Goal: Task Accomplishment & Management: Complete application form

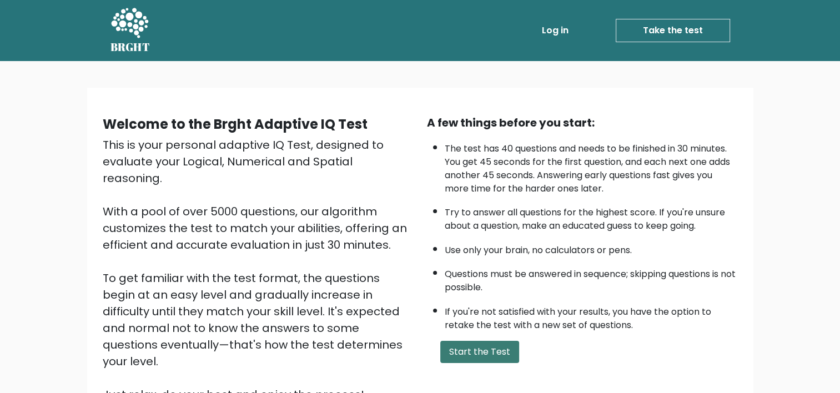
click at [491, 356] on button "Start the Test" at bounding box center [479, 352] width 79 height 22
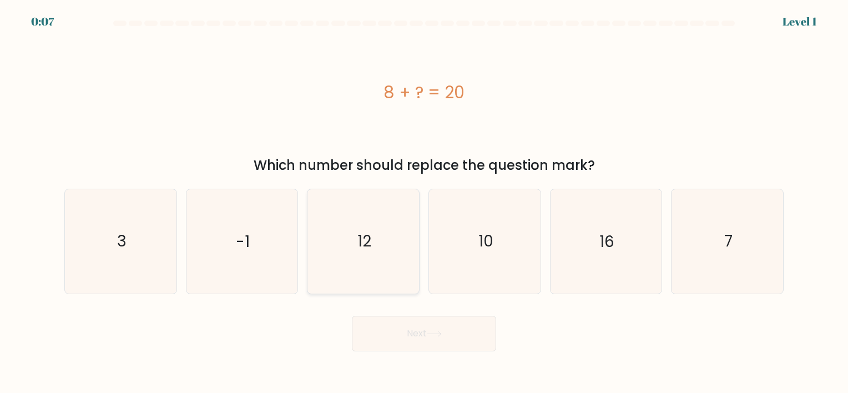
click at [355, 229] on icon "12" at bounding box center [363, 241] width 104 height 104
click at [424, 202] on input "c. 12" at bounding box center [424, 199] width 1 height 6
radio input "true"
click at [408, 326] on button "Next" at bounding box center [424, 334] width 144 height 36
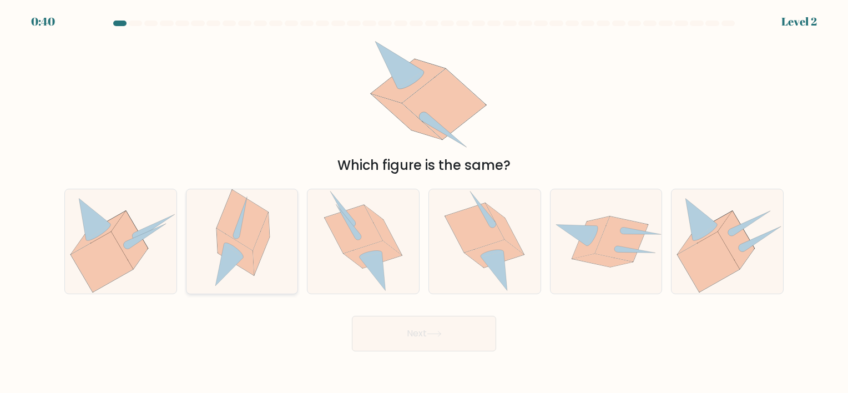
click at [236, 245] on icon at bounding box center [234, 252] width 37 height 47
click at [424, 202] on input "b." at bounding box center [424, 199] width 1 height 6
radio input "true"
click at [432, 333] on icon at bounding box center [434, 334] width 15 height 6
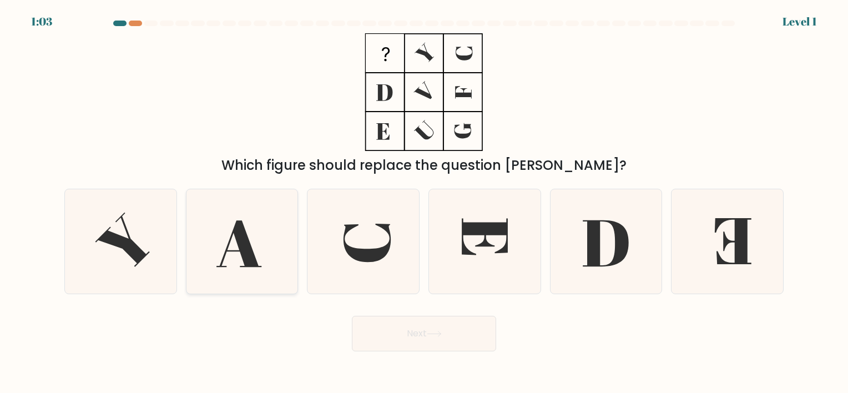
click at [231, 238] on icon at bounding box center [238, 244] width 45 height 47
click at [424, 202] on input "b." at bounding box center [424, 199] width 1 height 6
radio input "true"
click at [441, 330] on button "Next" at bounding box center [424, 334] width 144 height 36
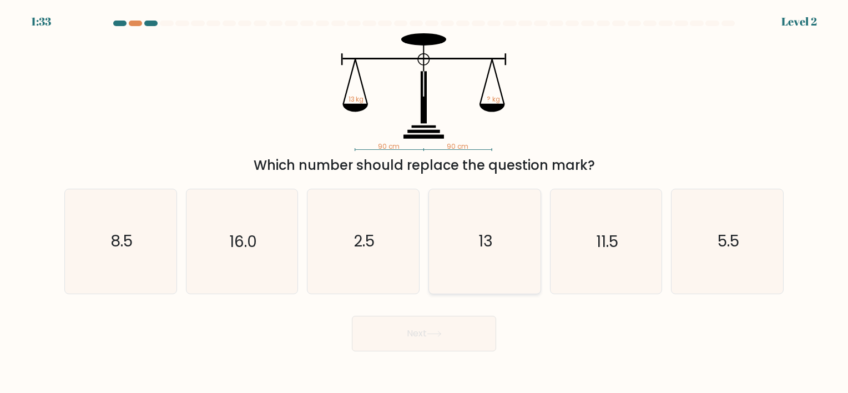
click at [492, 219] on icon "13" at bounding box center [485, 241] width 104 height 104
click at [425, 202] on input "d. 13" at bounding box center [424, 199] width 1 height 6
radio input "true"
click at [422, 340] on button "Next" at bounding box center [424, 334] width 144 height 36
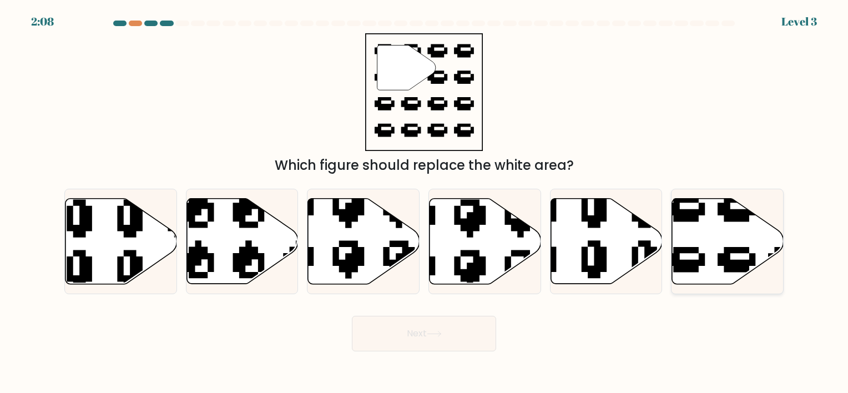
click at [763, 232] on icon at bounding box center [728, 240] width 112 height 85
click at [425, 202] on input "f." at bounding box center [424, 199] width 1 height 6
radio input "true"
click at [466, 329] on button "Next" at bounding box center [424, 334] width 144 height 36
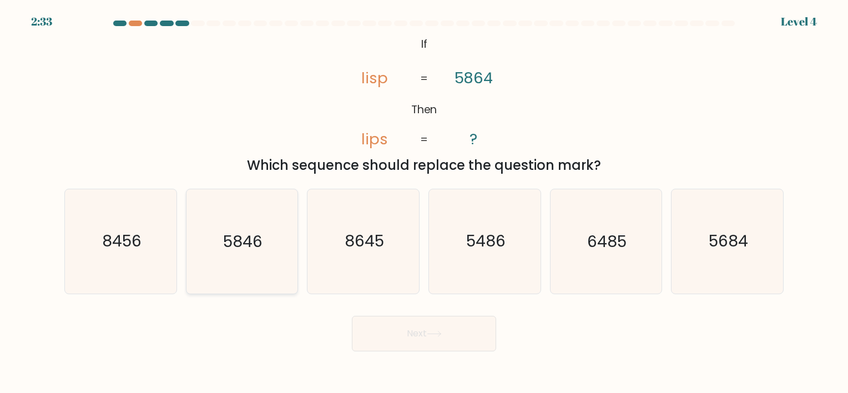
click at [231, 256] on icon "5846" at bounding box center [242, 241] width 104 height 104
click at [424, 202] on input "b. 5846" at bounding box center [424, 199] width 1 height 6
radio input "true"
click at [435, 341] on button "Next" at bounding box center [424, 334] width 144 height 36
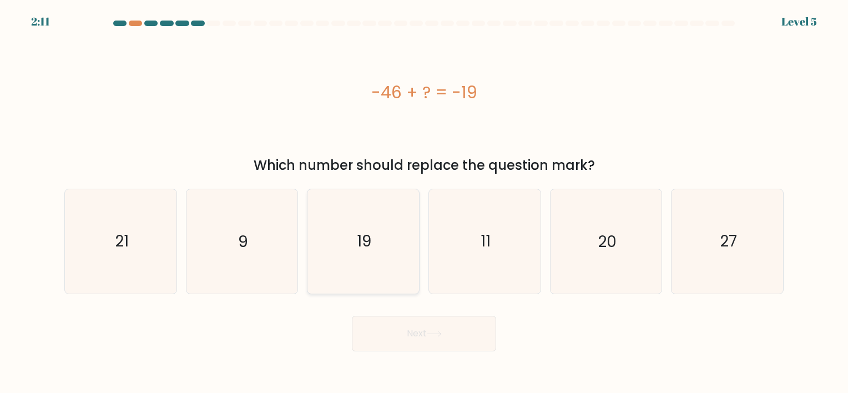
click at [360, 244] on text "19" at bounding box center [364, 242] width 14 height 22
click at [424, 202] on input "c. 19" at bounding box center [424, 199] width 1 height 6
radio input "true"
click at [423, 344] on button "Next" at bounding box center [424, 334] width 144 height 36
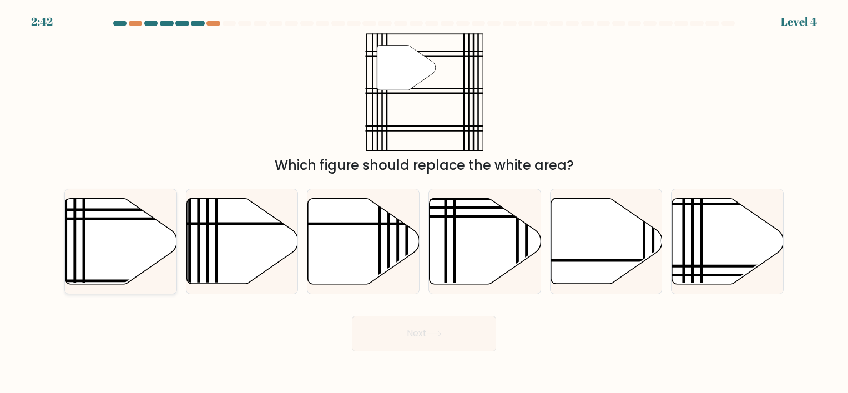
click at [118, 256] on icon at bounding box center [121, 240] width 112 height 85
click at [424, 202] on input "a." at bounding box center [424, 199] width 1 height 6
radio input "true"
drag, startPoint x: 431, startPoint y: 355, endPoint x: 432, endPoint y: 339, distance: 16.1
click at [432, 339] on body "2:41 Level 4" at bounding box center [424, 196] width 848 height 393
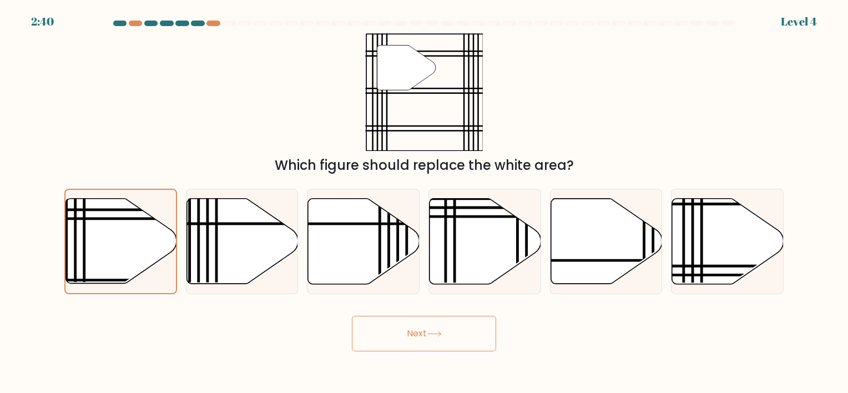
click at [432, 339] on button "Next" at bounding box center [424, 334] width 144 height 36
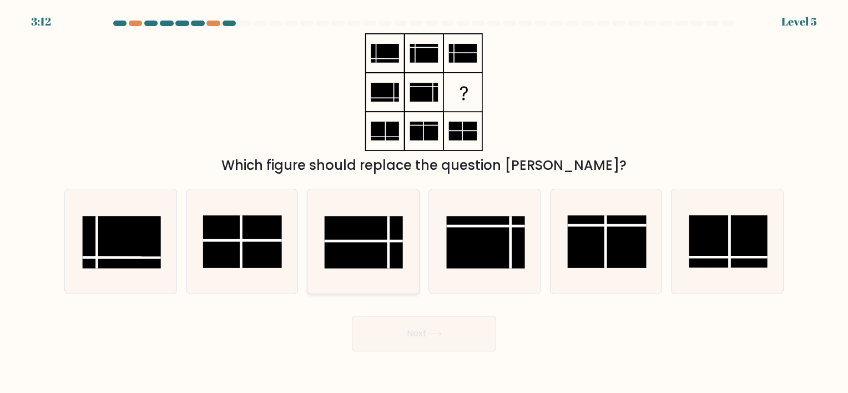
click at [377, 243] on rect at bounding box center [364, 242] width 78 height 52
click at [424, 202] on input "c." at bounding box center [424, 199] width 1 height 6
radio input "true"
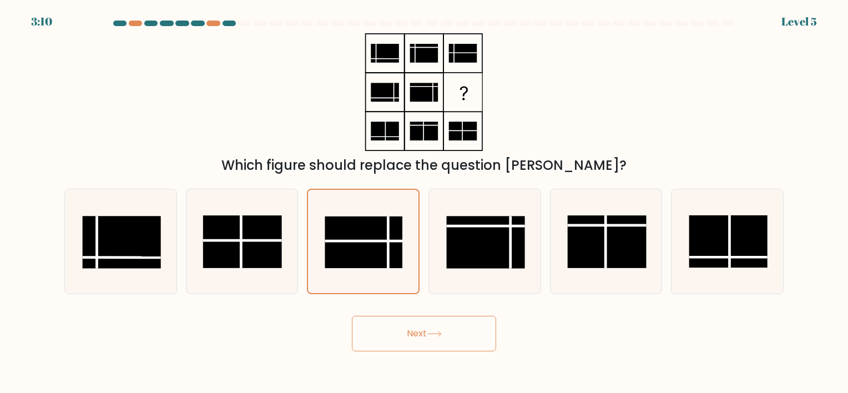
click at [434, 349] on button "Next" at bounding box center [424, 334] width 144 height 36
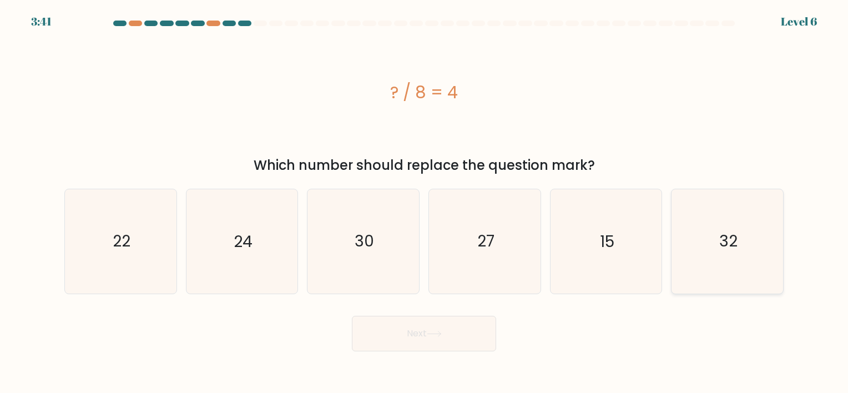
click at [757, 234] on icon "32" at bounding box center [727, 241] width 104 height 104
click at [425, 202] on input "f. 32" at bounding box center [424, 199] width 1 height 6
radio input "true"
click at [456, 335] on button "Next" at bounding box center [424, 334] width 144 height 36
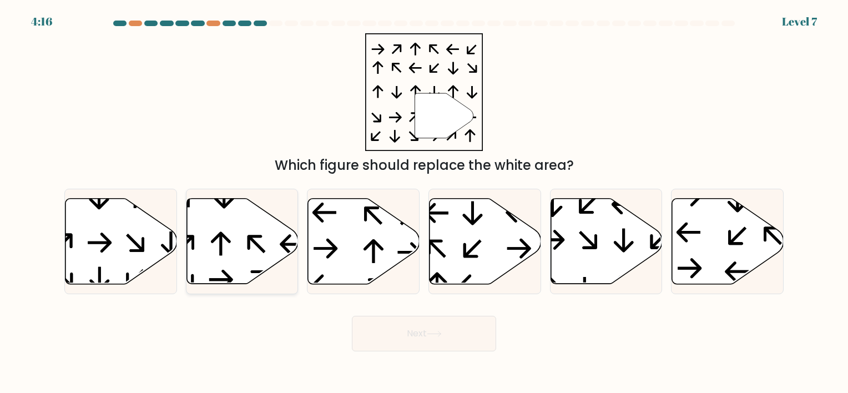
click at [234, 248] on icon at bounding box center [242, 240] width 112 height 85
click at [424, 202] on input "b." at bounding box center [424, 199] width 1 height 6
radio input "true"
click at [452, 337] on button "Next" at bounding box center [424, 334] width 144 height 36
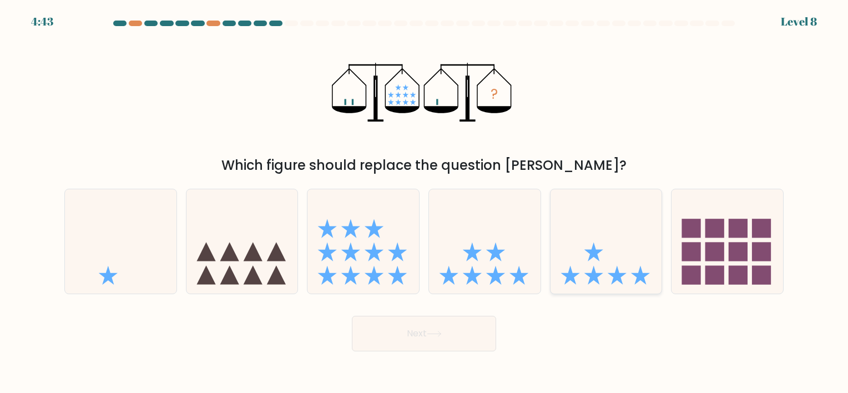
click at [609, 254] on icon at bounding box center [607, 241] width 112 height 92
click at [425, 202] on input "e." at bounding box center [424, 199] width 1 height 6
radio input "true"
click at [415, 335] on button "Next" at bounding box center [424, 334] width 144 height 36
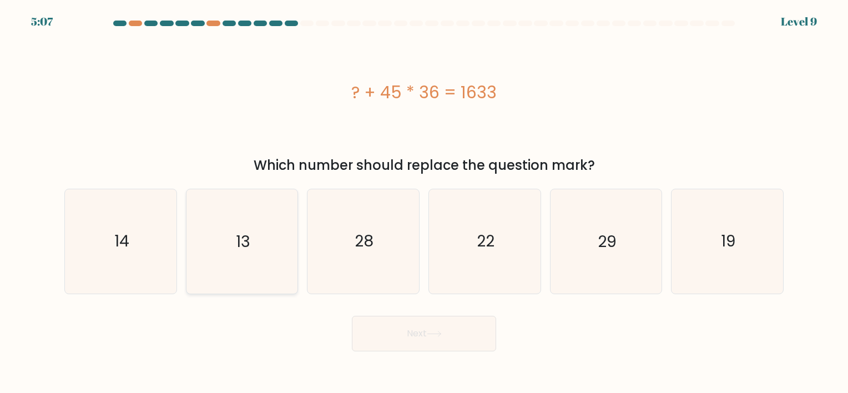
click at [250, 224] on icon "13" at bounding box center [242, 241] width 104 height 104
click at [424, 202] on input "b. 13" at bounding box center [424, 199] width 1 height 6
radio input "true"
click at [410, 332] on button "Next" at bounding box center [424, 334] width 144 height 36
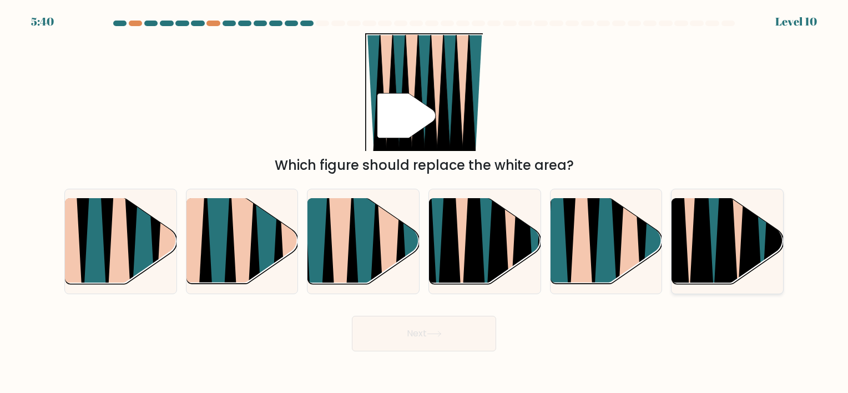
click at [716, 233] on icon at bounding box center [714, 199] width 24 height 223
click at [425, 202] on input "f." at bounding box center [424, 199] width 1 height 6
radio input "true"
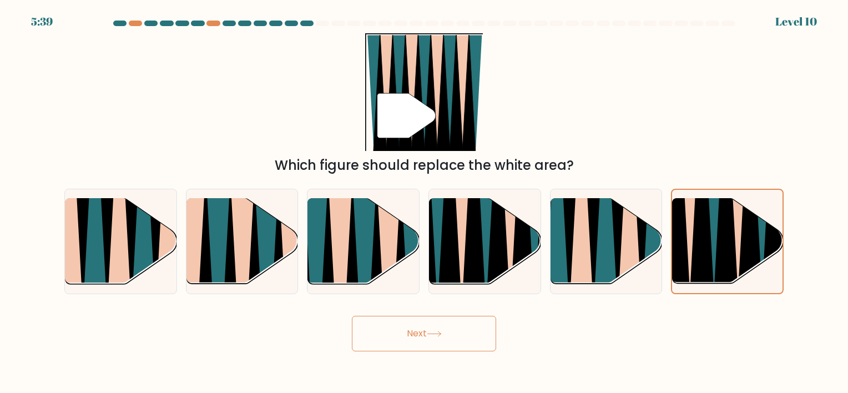
click at [400, 349] on button "Next" at bounding box center [424, 334] width 144 height 36
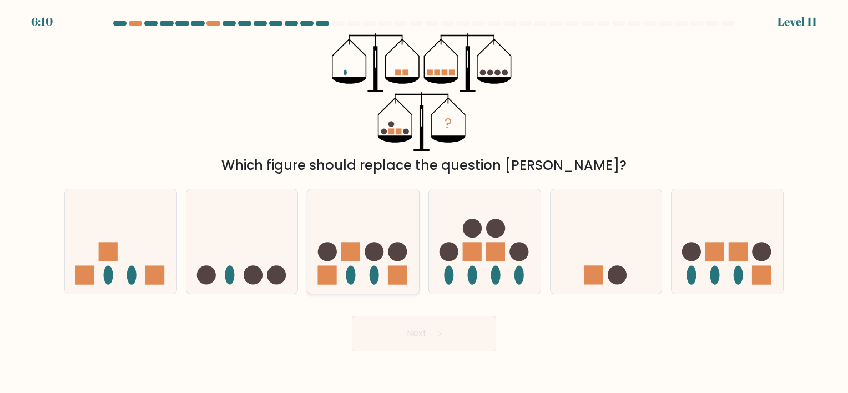
drag, startPoint x: 366, startPoint y: 257, endPoint x: 385, endPoint y: 271, distance: 23.0
click at [385, 271] on icon at bounding box center [363, 241] width 112 height 92
click at [424, 202] on input "c." at bounding box center [424, 199] width 1 height 6
radio input "true"
click at [385, 271] on icon at bounding box center [363, 242] width 110 height 92
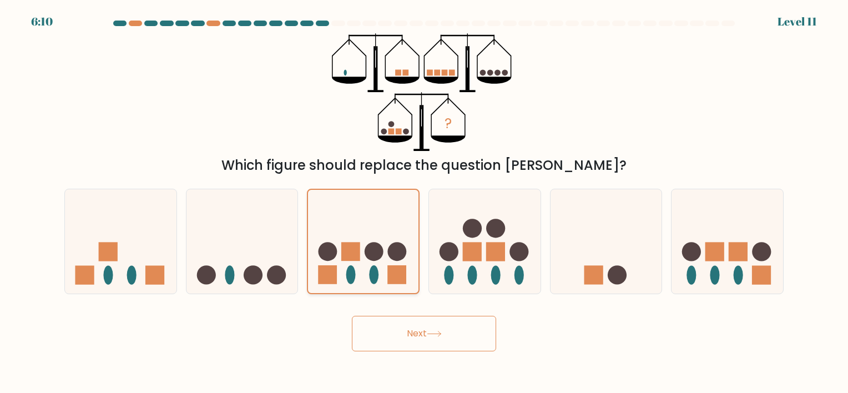
click at [424, 202] on input "c." at bounding box center [424, 199] width 1 height 6
click at [408, 347] on button "Next" at bounding box center [424, 334] width 144 height 36
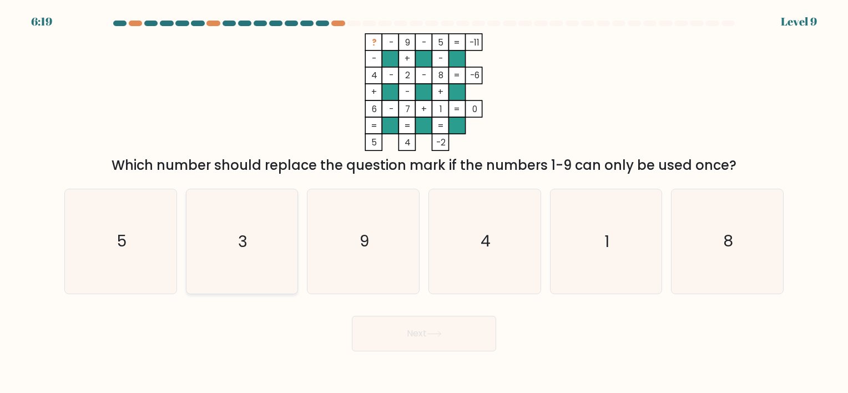
click at [238, 241] on icon "3" at bounding box center [242, 241] width 104 height 104
click at [424, 202] on input "b. 3" at bounding box center [424, 199] width 1 height 6
radio input "true"
click at [399, 337] on button "Next" at bounding box center [424, 334] width 144 height 36
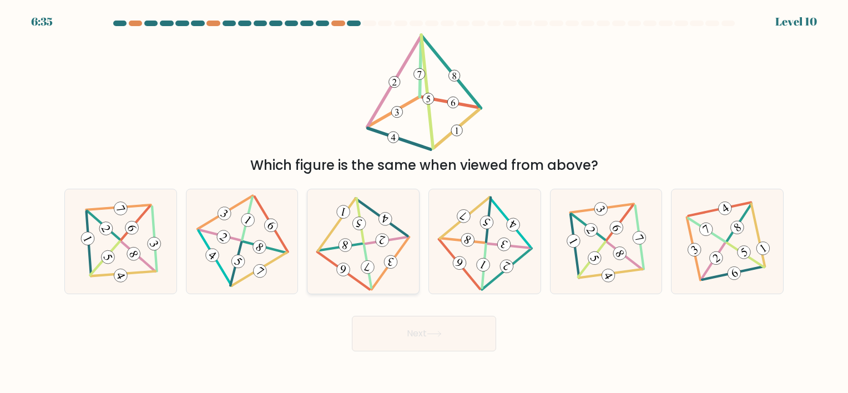
click at [371, 257] on icon at bounding box center [363, 241] width 85 height 83
click at [424, 202] on input "c." at bounding box center [424, 199] width 1 height 6
radio input "true"
click at [400, 326] on button "Next" at bounding box center [424, 334] width 144 height 36
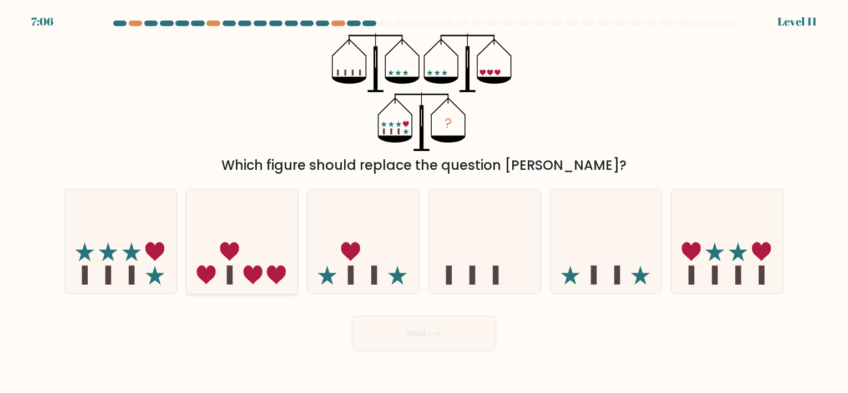
click at [237, 271] on icon at bounding box center [242, 241] width 112 height 92
click at [424, 202] on input "b." at bounding box center [424, 199] width 1 height 6
radio input "true"
click at [437, 342] on button "Next" at bounding box center [424, 334] width 144 height 36
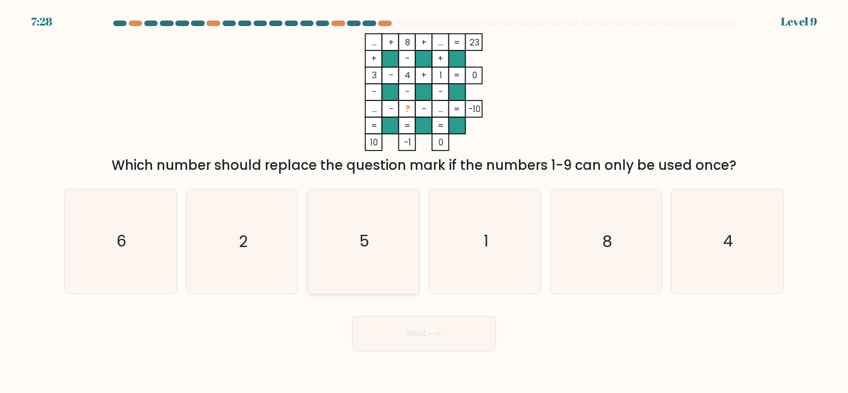
click at [377, 263] on icon "5" at bounding box center [363, 241] width 104 height 104
click at [424, 202] on input "c. 5" at bounding box center [424, 199] width 1 height 6
radio input "true"
click at [415, 336] on button "Next" at bounding box center [424, 334] width 144 height 36
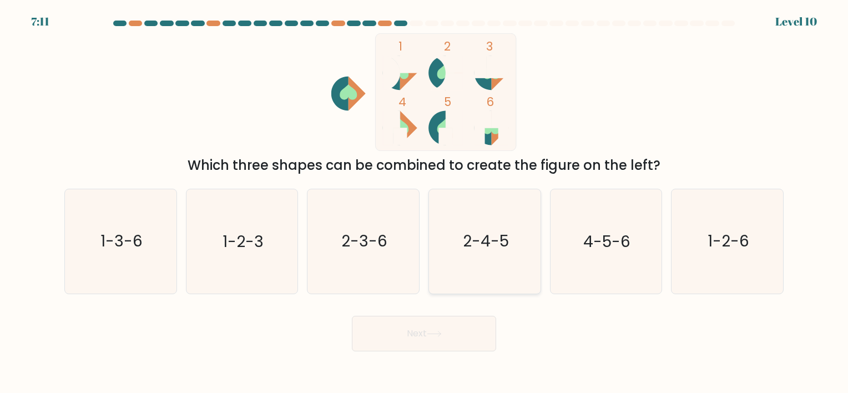
click at [488, 229] on icon "2-4-5" at bounding box center [485, 241] width 104 height 104
click at [425, 202] on input "d. 2-4-5" at bounding box center [424, 199] width 1 height 6
radio input "true"
click at [421, 343] on button "Next" at bounding box center [424, 334] width 144 height 36
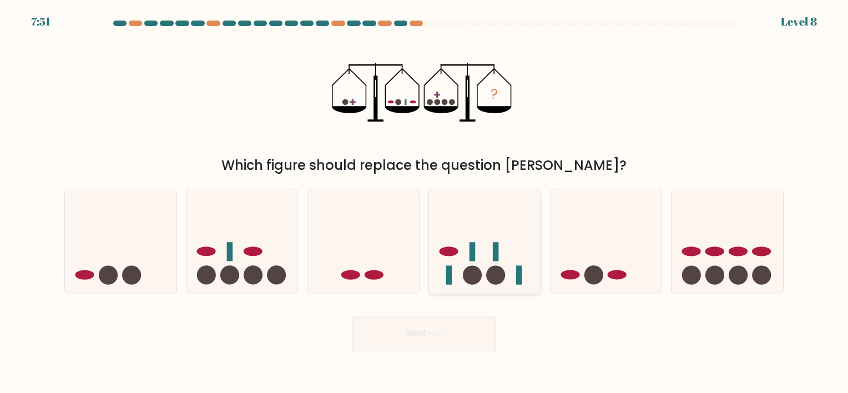
click at [492, 264] on icon at bounding box center [485, 241] width 112 height 92
click at [425, 202] on input "d." at bounding box center [424, 199] width 1 height 6
radio input "true"
click at [425, 322] on button "Next" at bounding box center [424, 334] width 144 height 36
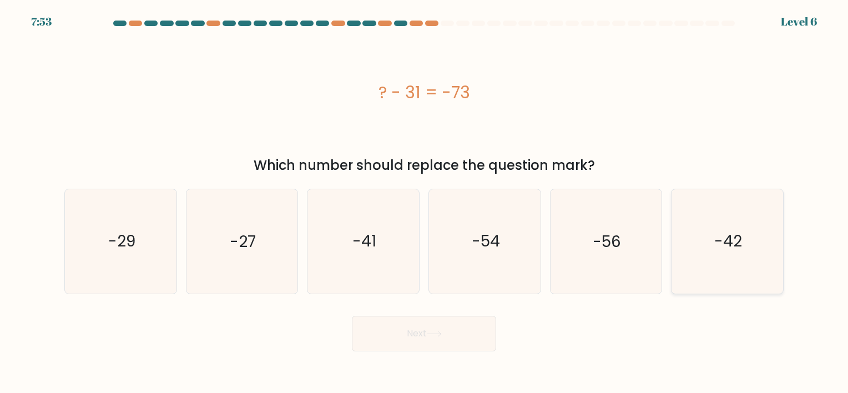
click at [724, 237] on text "-42" at bounding box center [728, 242] width 28 height 22
click at [425, 202] on input "f. -42" at bounding box center [424, 199] width 1 height 6
radio input "true"
click at [452, 333] on button "Next" at bounding box center [424, 334] width 144 height 36
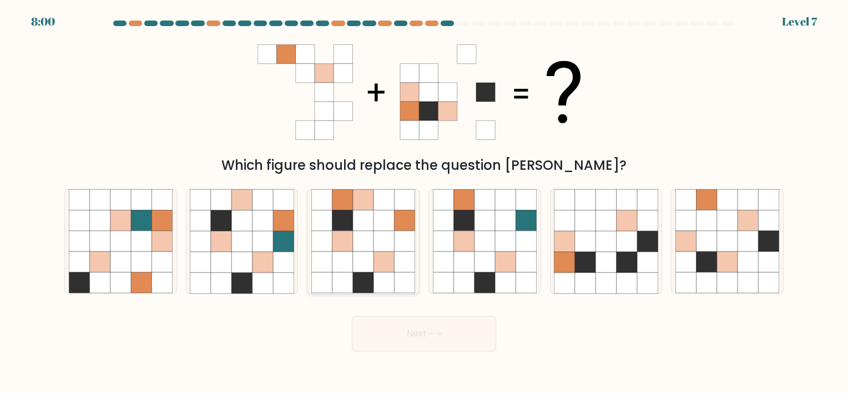
click at [374, 240] on icon at bounding box center [384, 241] width 21 height 21
click at [424, 202] on input "c." at bounding box center [424, 199] width 1 height 6
radio input "true"
click at [393, 347] on button "Next" at bounding box center [424, 334] width 144 height 36
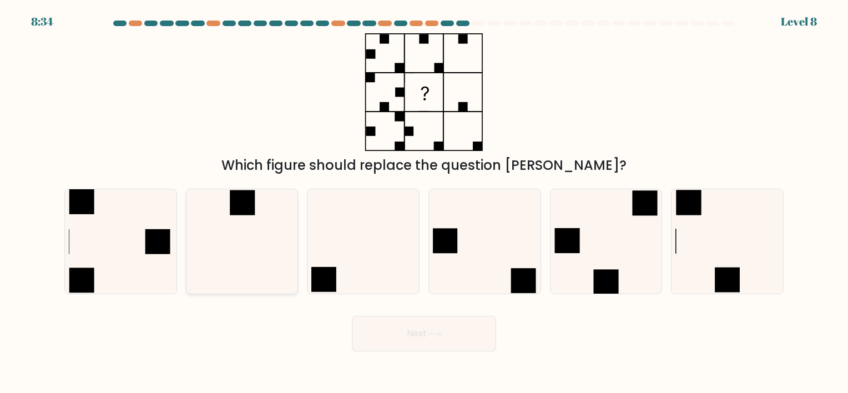
click at [291, 254] on icon at bounding box center [242, 241] width 104 height 104
click at [424, 202] on input "b." at bounding box center [424, 199] width 1 height 6
radio input "true"
click at [317, 271] on rect at bounding box center [323, 280] width 25 height 25
click at [424, 202] on input "c." at bounding box center [424, 199] width 1 height 6
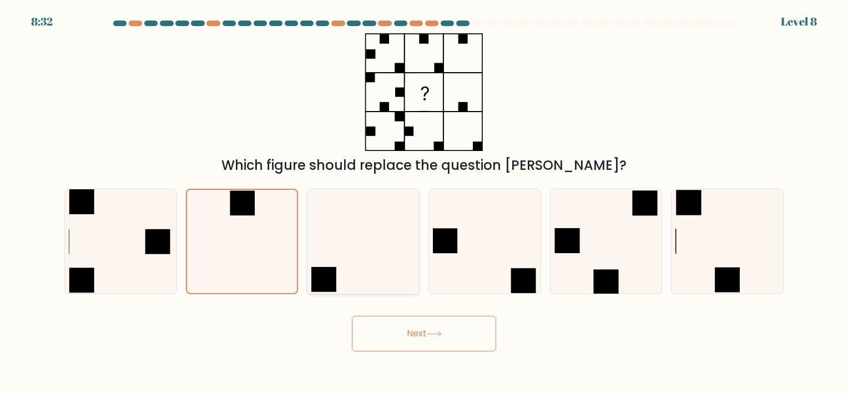
radio input "true"
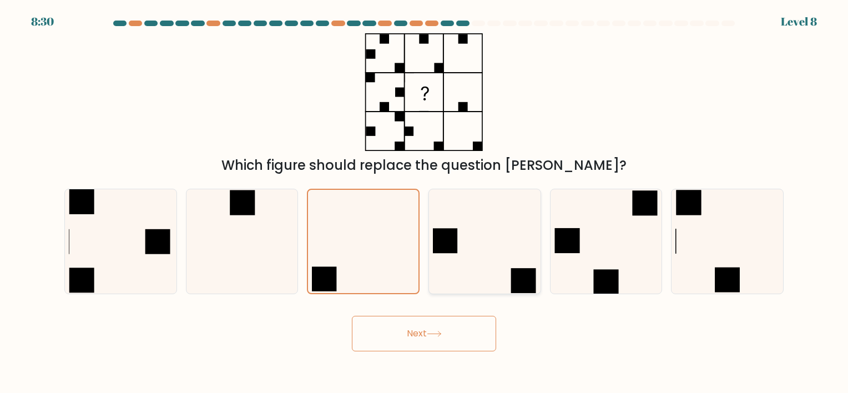
click at [477, 251] on icon at bounding box center [485, 241] width 104 height 104
click at [425, 202] on input "d." at bounding box center [424, 199] width 1 height 6
radio input "true"
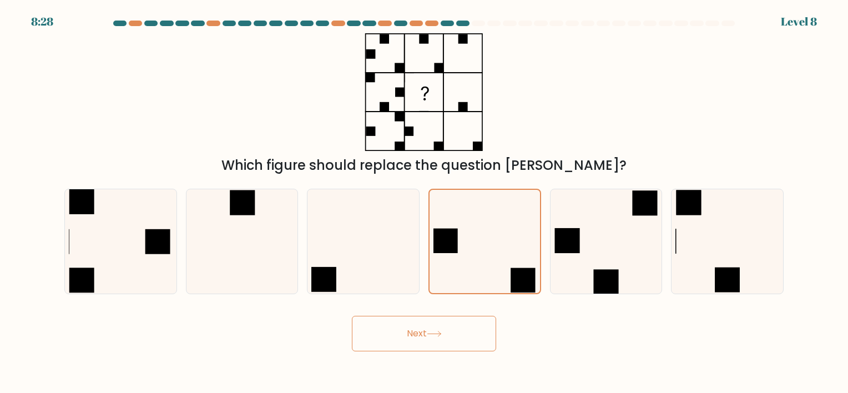
click at [430, 334] on icon at bounding box center [434, 334] width 15 height 6
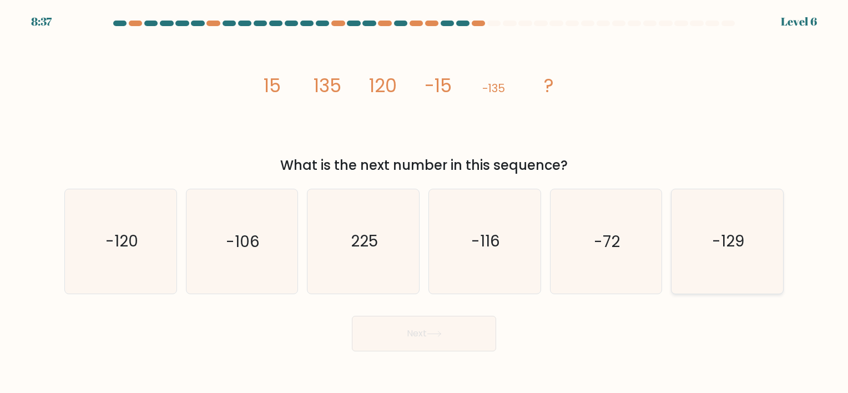
click at [738, 239] on text "-129" at bounding box center [728, 242] width 32 height 22
click at [425, 202] on input "f. -129" at bounding box center [424, 199] width 1 height 6
radio input "true"
click at [430, 337] on button "Next" at bounding box center [424, 334] width 144 height 36
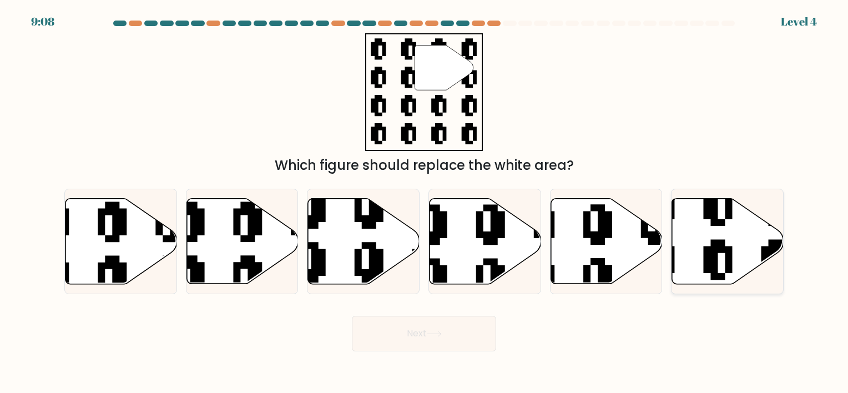
click at [730, 248] on icon at bounding box center [689, 286] width 202 height 202
click at [425, 202] on input "f." at bounding box center [424, 199] width 1 height 6
radio input "true"
click at [413, 334] on button "Next" at bounding box center [424, 334] width 144 height 36
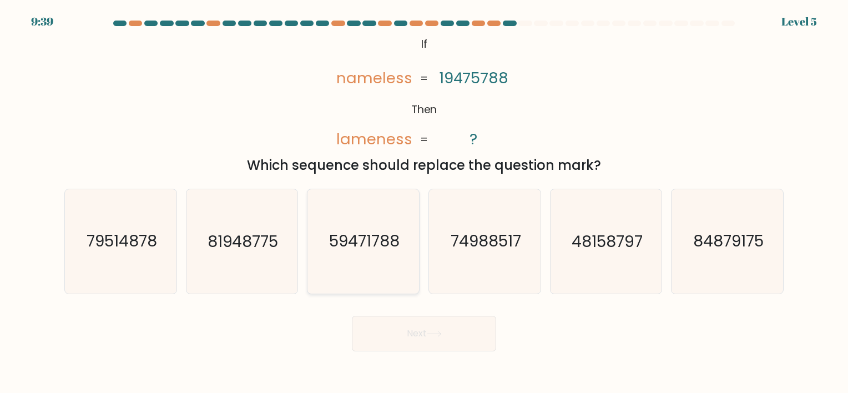
click at [348, 252] on icon "59471788" at bounding box center [363, 241] width 104 height 104
click at [424, 202] on input "c. 59471788" at bounding box center [424, 199] width 1 height 6
radio input "true"
click at [422, 334] on button "Next" at bounding box center [424, 334] width 144 height 36
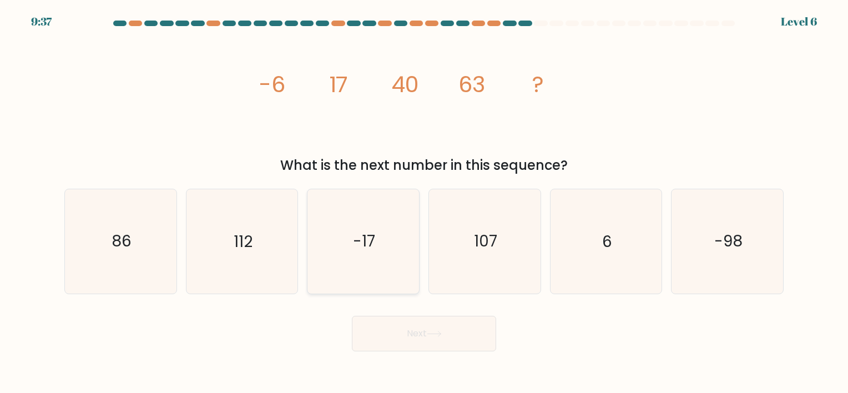
click at [382, 275] on icon "-17" at bounding box center [363, 241] width 104 height 104
click at [424, 202] on input "c. -17" at bounding box center [424, 199] width 1 height 6
radio input "true"
click at [415, 337] on button "Next" at bounding box center [424, 334] width 144 height 36
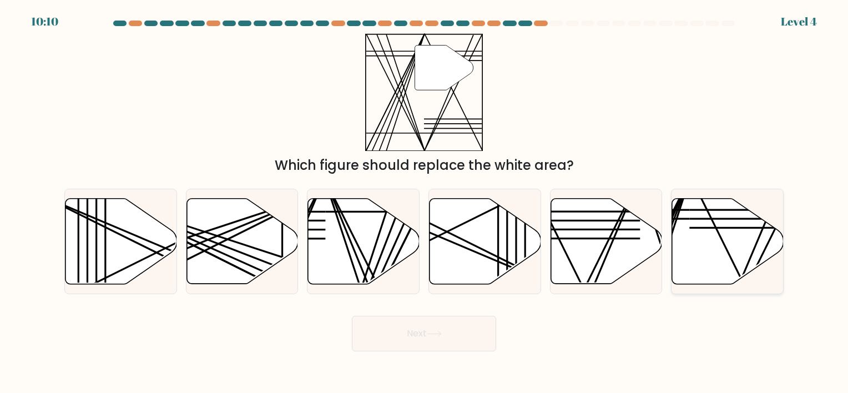
click at [727, 239] on icon at bounding box center [728, 240] width 112 height 85
click at [425, 202] on input "f." at bounding box center [424, 199] width 1 height 6
radio input "true"
click at [460, 336] on button "Next" at bounding box center [424, 334] width 144 height 36
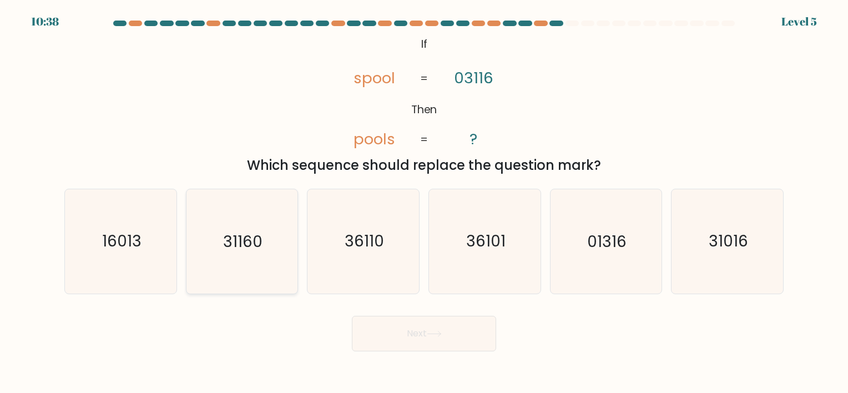
click at [226, 253] on icon "31160" at bounding box center [242, 241] width 104 height 104
click at [424, 202] on input "b. 31160" at bounding box center [424, 199] width 1 height 6
radio input "true"
click at [417, 335] on button "Next" at bounding box center [424, 334] width 144 height 36
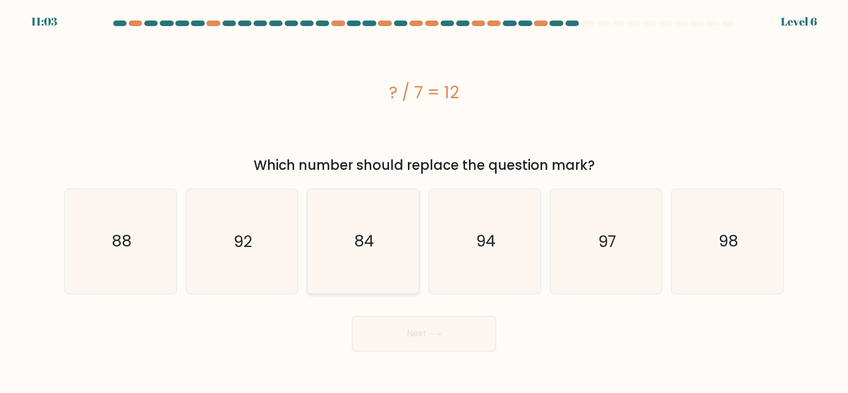
click at [377, 257] on icon "84" at bounding box center [363, 241] width 104 height 104
click at [424, 202] on input "c. 84" at bounding box center [424, 199] width 1 height 6
radio input "true"
click at [408, 340] on button "Next" at bounding box center [424, 334] width 144 height 36
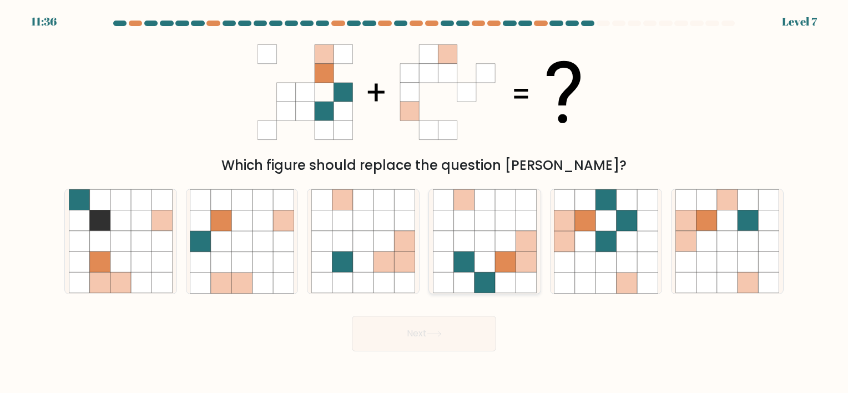
click at [511, 253] on icon at bounding box center [505, 262] width 21 height 21
click at [425, 202] on input "d." at bounding box center [424, 199] width 1 height 6
radio input "true"
click at [435, 329] on button "Next" at bounding box center [424, 334] width 144 height 36
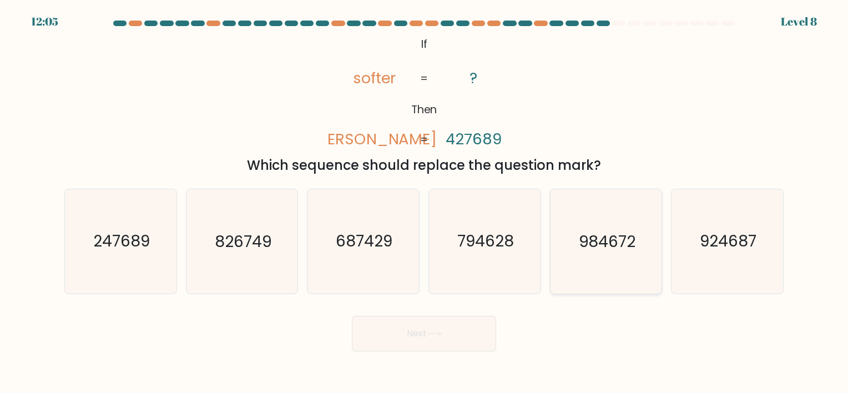
click at [619, 253] on icon "984672" at bounding box center [606, 241] width 104 height 104
click at [425, 202] on input "e. 984672" at bounding box center [424, 199] width 1 height 6
radio input "true"
click at [728, 249] on text "924687" at bounding box center [728, 242] width 57 height 22
click at [425, 202] on input "f. 924687" at bounding box center [424, 199] width 1 height 6
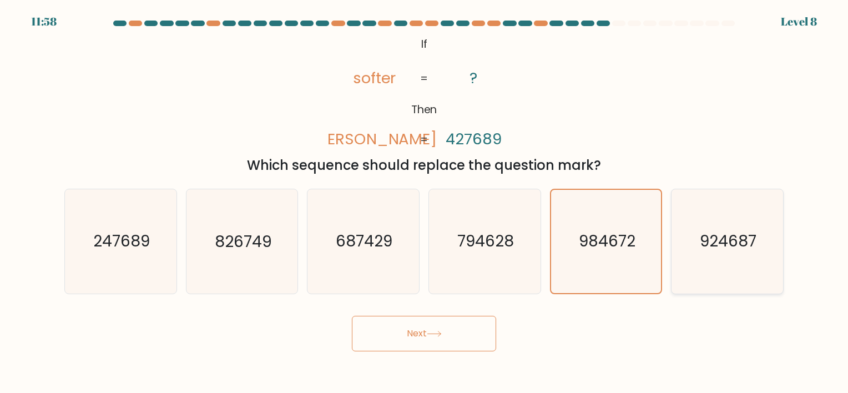
radio input "true"
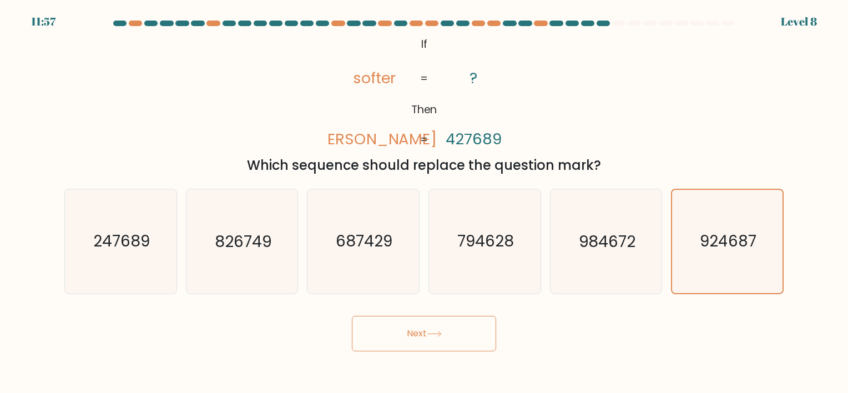
click at [378, 344] on button "Next" at bounding box center [424, 334] width 144 height 36
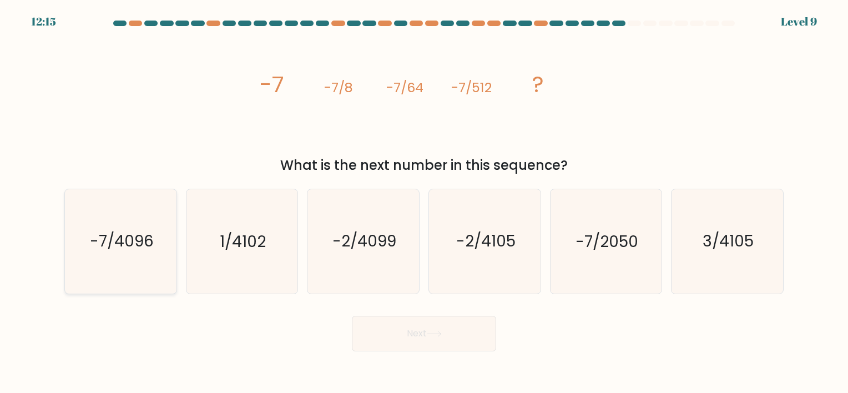
click at [108, 231] on text "-7/4096" at bounding box center [122, 242] width 64 height 22
click at [424, 202] on input "a. -7/4096" at bounding box center [424, 199] width 1 height 6
radio input "true"
click at [437, 329] on button "Next" at bounding box center [424, 334] width 144 height 36
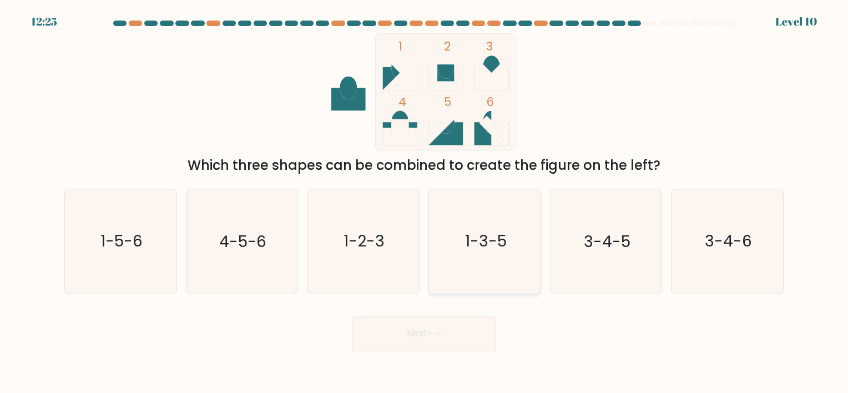
click at [468, 233] on text "1-3-5" at bounding box center [486, 242] width 42 height 22
click at [425, 202] on input "d. 1-3-5" at bounding box center [424, 199] width 1 height 6
radio input "true"
click at [431, 340] on button "Next" at bounding box center [424, 334] width 144 height 36
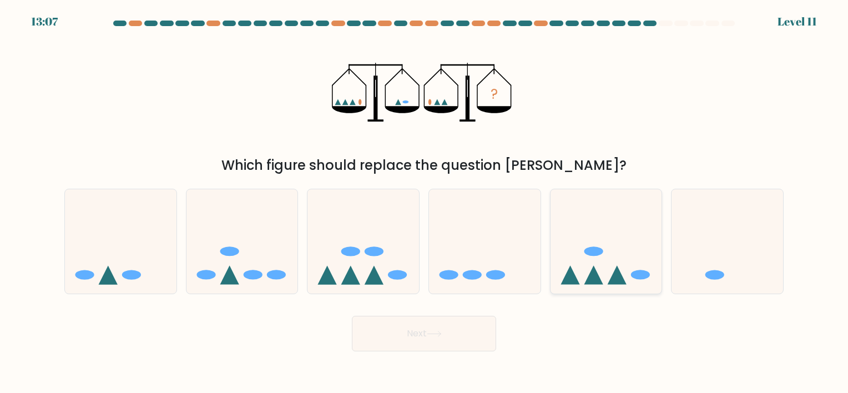
click at [607, 243] on icon at bounding box center [607, 241] width 112 height 92
click at [425, 202] on input "e." at bounding box center [424, 199] width 1 height 6
radio input "true"
click at [425, 324] on button "Next" at bounding box center [424, 334] width 144 height 36
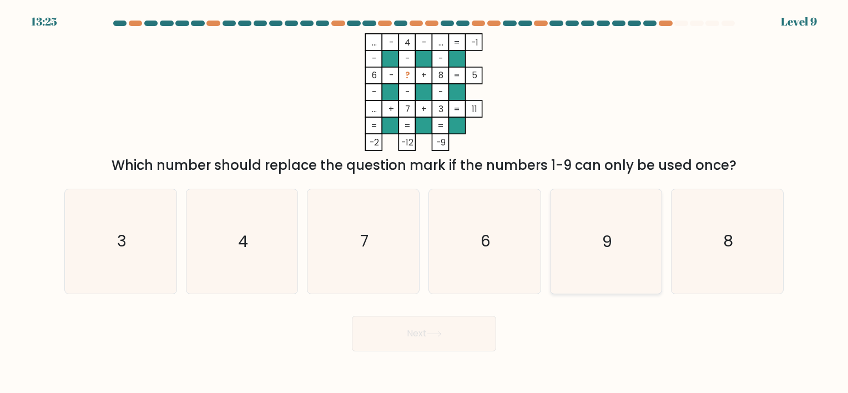
click at [613, 256] on icon "9" at bounding box center [606, 241] width 104 height 104
click at [425, 202] on input "e. 9" at bounding box center [424, 199] width 1 height 6
radio input "true"
click at [448, 335] on button "Next" at bounding box center [424, 334] width 144 height 36
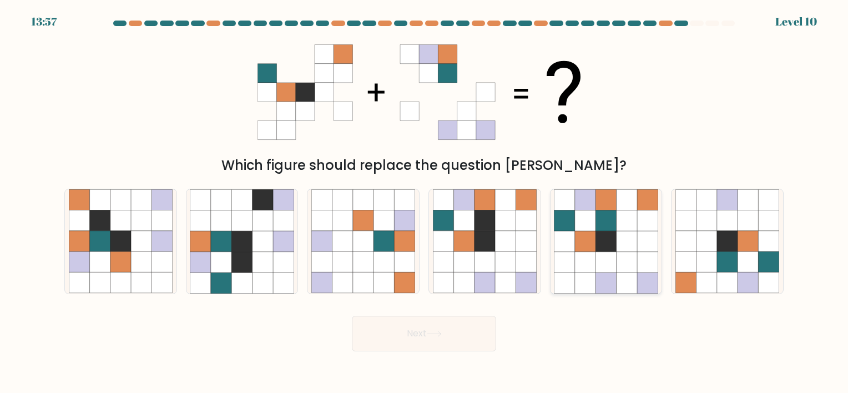
click at [617, 249] on icon at bounding box center [627, 241] width 21 height 21
click at [425, 202] on input "e." at bounding box center [424, 199] width 1 height 6
radio input "true"
click at [448, 339] on button "Next" at bounding box center [424, 334] width 144 height 36
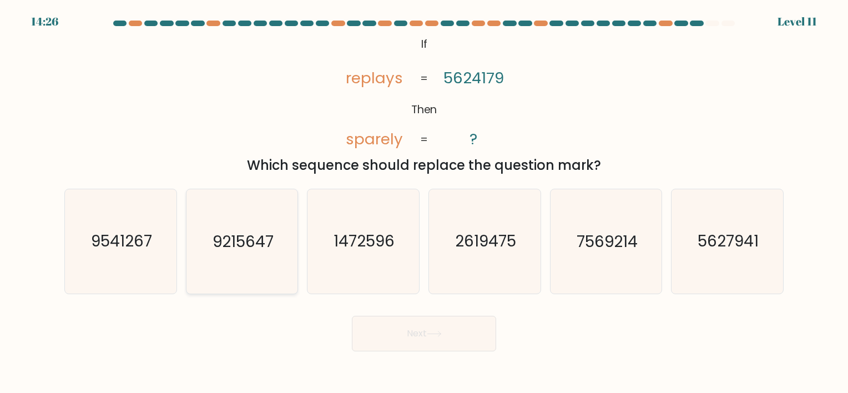
click at [240, 254] on icon "9215647" at bounding box center [242, 241] width 104 height 104
click at [424, 202] on input "b. 9215647" at bounding box center [424, 199] width 1 height 6
radio input "true"
click at [396, 339] on button "Next" at bounding box center [424, 334] width 144 height 36
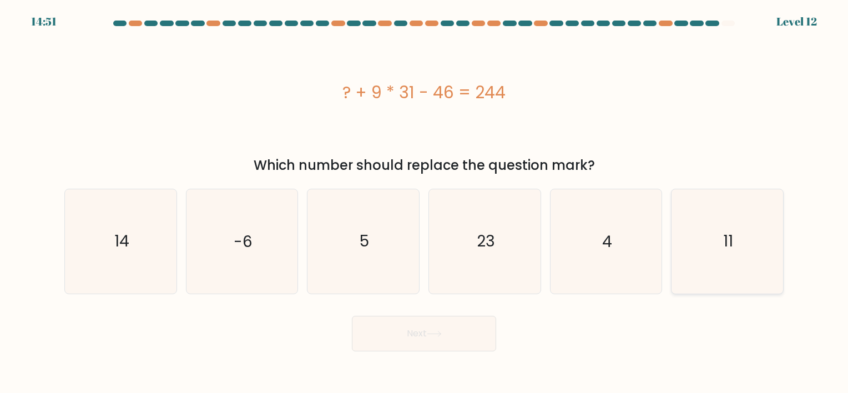
click at [715, 240] on icon "11" at bounding box center [727, 241] width 104 height 104
click at [425, 202] on input "f. 11" at bounding box center [424, 199] width 1 height 6
radio input "true"
click at [455, 329] on button "Next" at bounding box center [424, 334] width 144 height 36
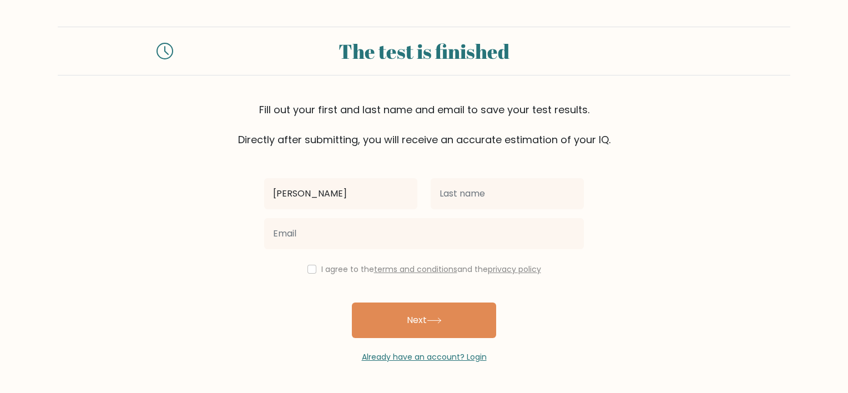
type input "[PERSON_NAME]"
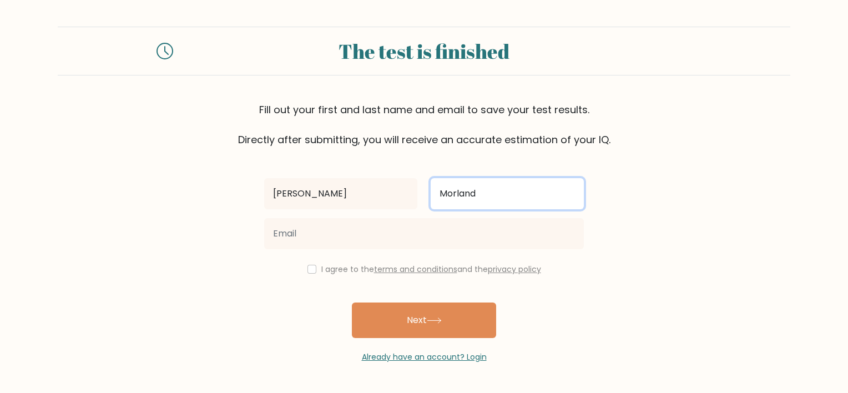
type input "Morland"
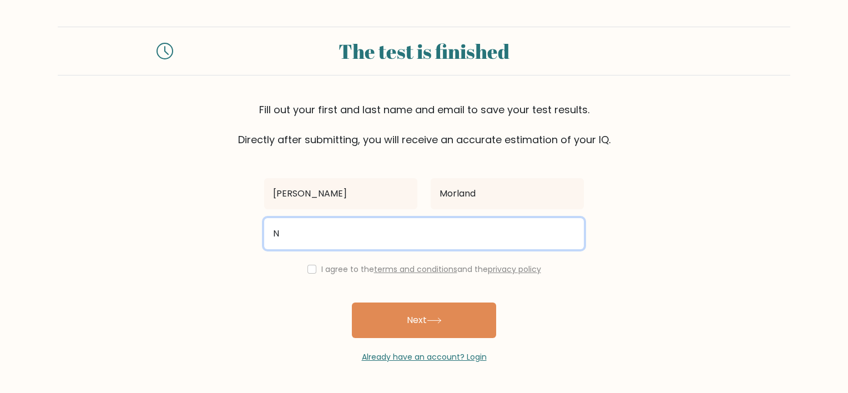
type input "nicolemariep1988@gmail.com"
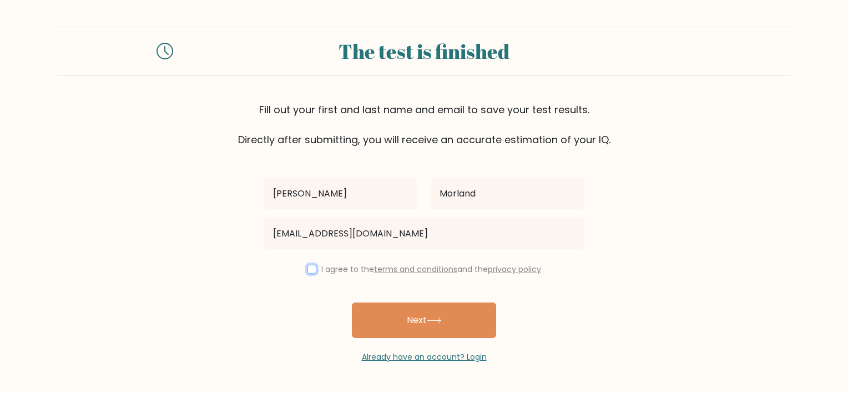
click at [307, 266] on input "checkbox" at bounding box center [311, 269] width 9 height 9
checkbox input "true"
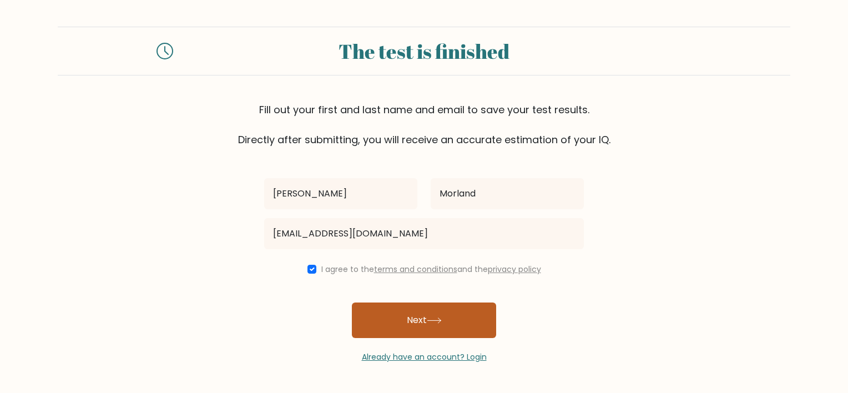
click at [405, 314] on button "Next" at bounding box center [424, 320] width 144 height 36
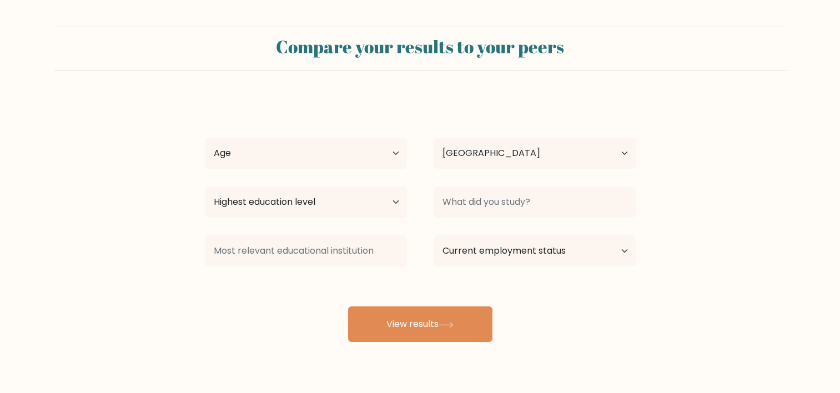
select select "US"
click at [372, 158] on select "Age Under [DEMOGRAPHIC_DATA] [DEMOGRAPHIC_DATA] [DEMOGRAPHIC_DATA] [DEMOGRAPHIC…" at bounding box center [306, 153] width 202 height 31
select select "35_44"
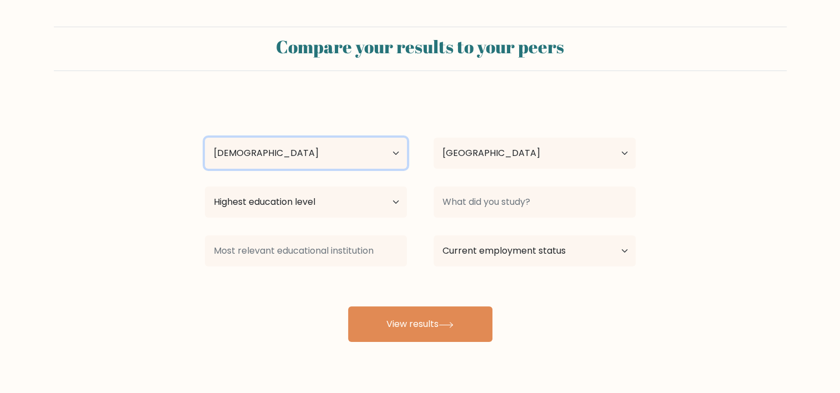
click at [205, 138] on select "Age Under [DEMOGRAPHIC_DATA] [DEMOGRAPHIC_DATA] [DEMOGRAPHIC_DATA] [DEMOGRAPHIC…" at bounding box center [306, 153] width 202 height 31
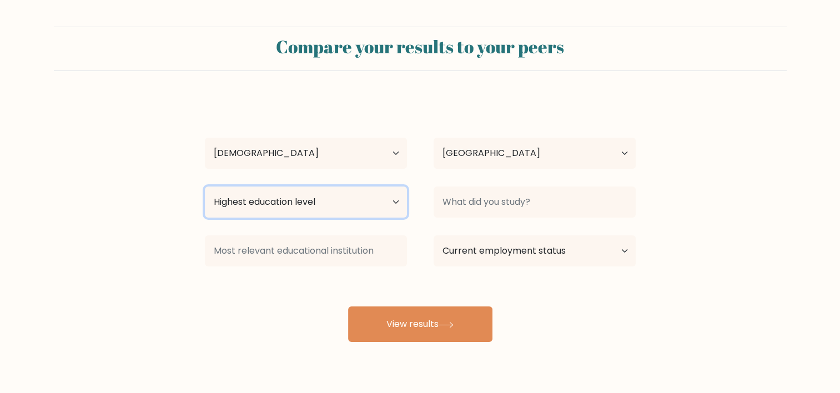
click at [297, 209] on select "Highest education level No schooling Primary Lower Secondary Upper Secondary Oc…" at bounding box center [306, 201] width 202 height 31
select select "no_schooling"
click at [205, 186] on select "Highest education level No schooling Primary Lower Secondary Upper Secondary Oc…" at bounding box center [306, 201] width 202 height 31
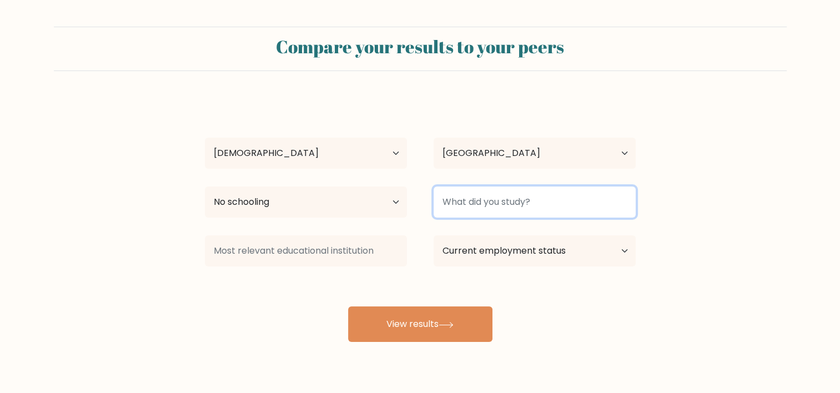
click at [498, 200] on input at bounding box center [534, 201] width 202 height 31
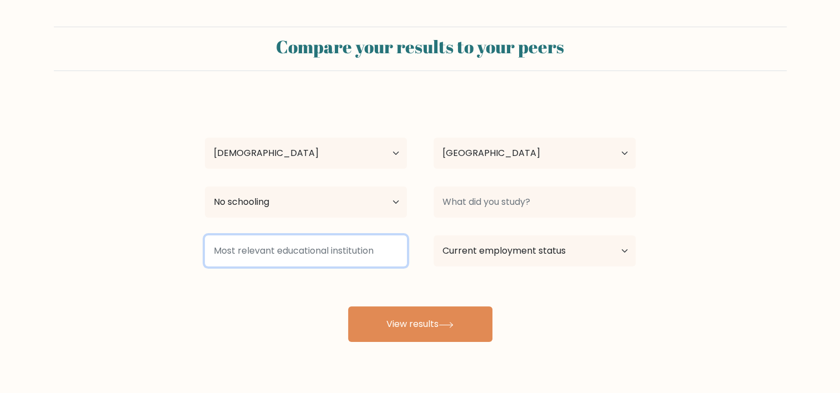
click at [367, 250] on input at bounding box center [306, 250] width 202 height 31
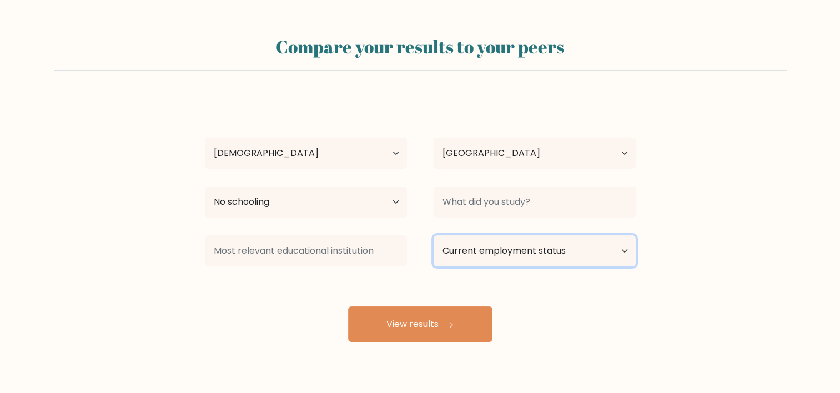
click at [472, 249] on select "Current employment status Employed Student Retired Other / prefer not to answer" at bounding box center [534, 250] width 202 height 31
select select "employed"
click at [433, 235] on select "Current employment status Employed Student Retired Other / prefer not to answer" at bounding box center [534, 250] width 202 height 31
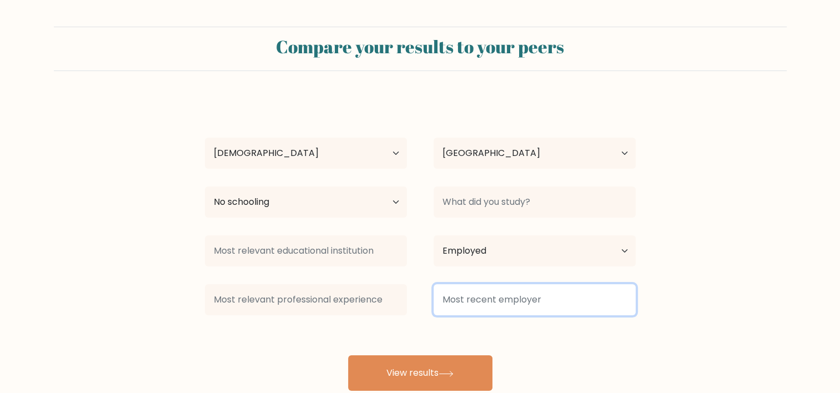
click at [486, 296] on input at bounding box center [534, 299] width 202 height 31
type input "s"
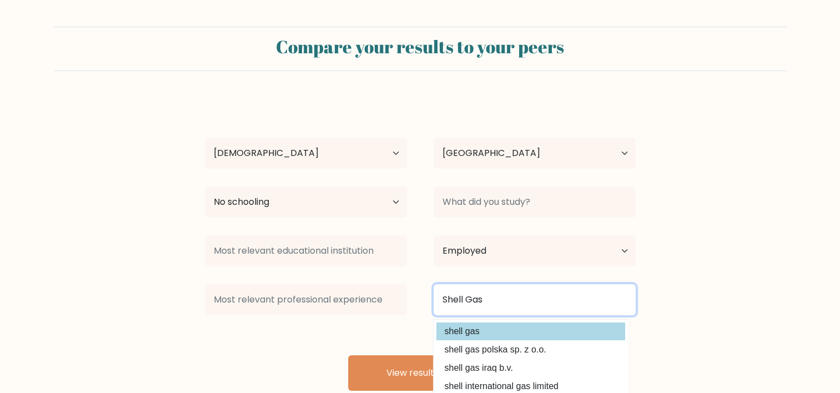
type input "Shell Gas"
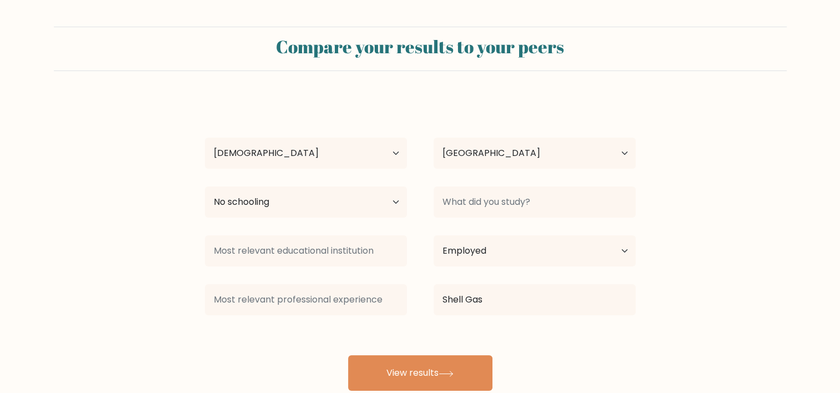
click at [479, 334] on div "[PERSON_NAME] Age Under [DEMOGRAPHIC_DATA] [DEMOGRAPHIC_DATA] [DEMOGRAPHIC_DATA…" at bounding box center [420, 244] width 444 height 293
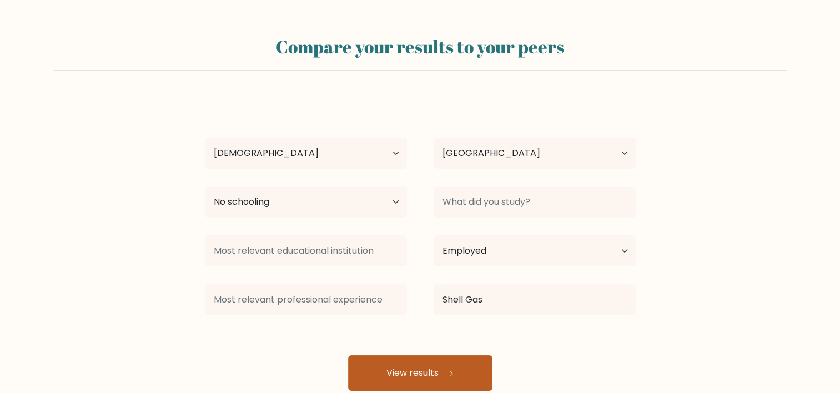
click at [421, 369] on button "View results" at bounding box center [420, 373] width 144 height 36
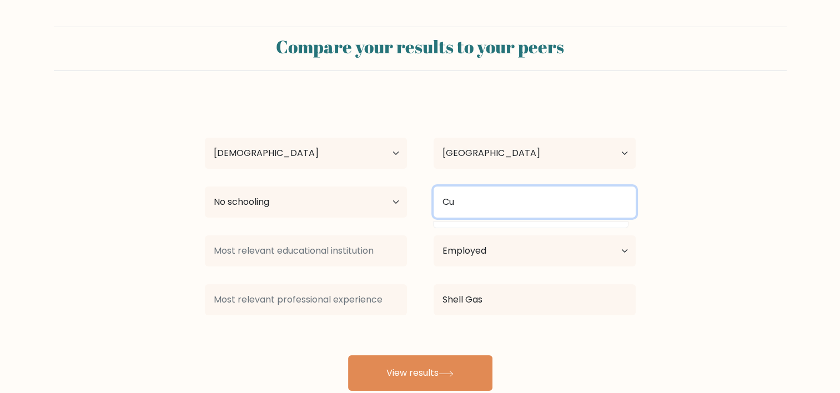
type input "C"
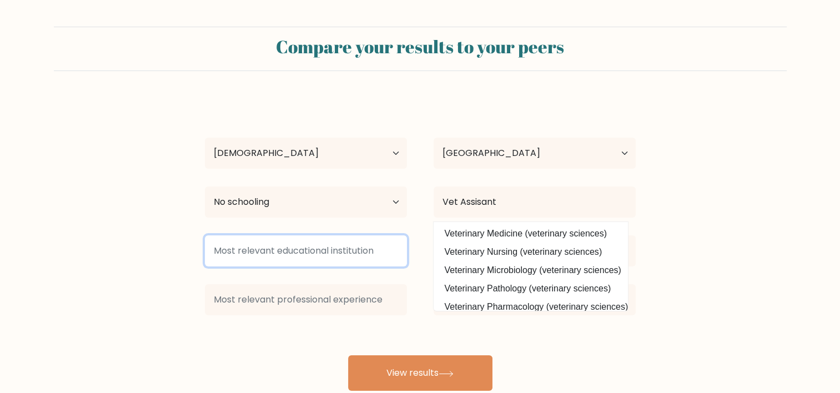
click at [395, 256] on input at bounding box center [306, 250] width 202 height 31
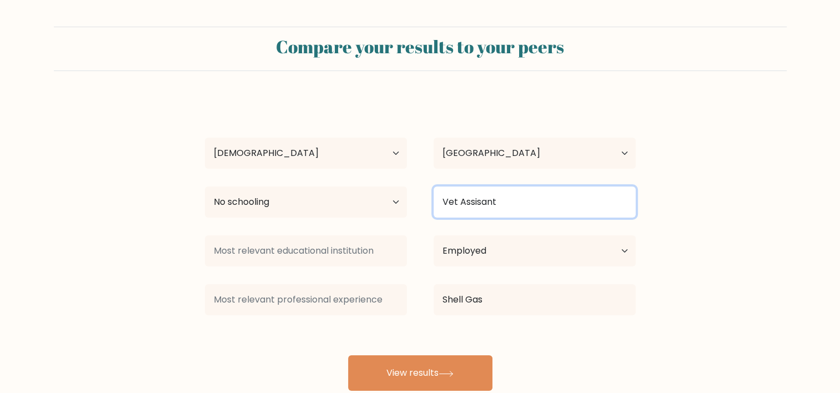
click at [488, 202] on input "Vet Assisant" at bounding box center [534, 201] width 202 height 31
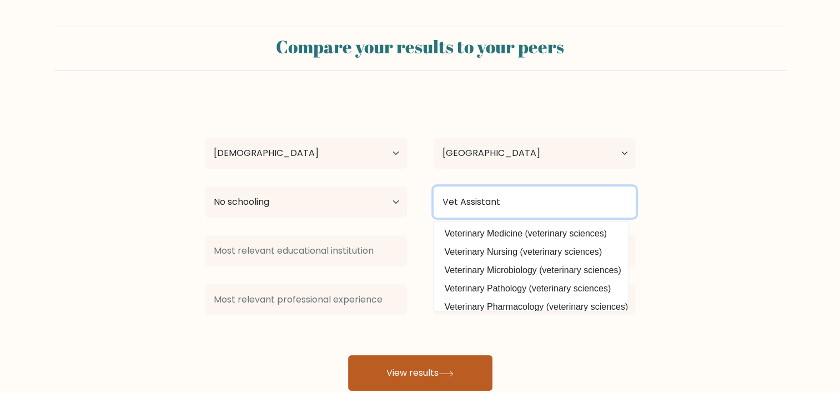
type input "Vet Assistant"
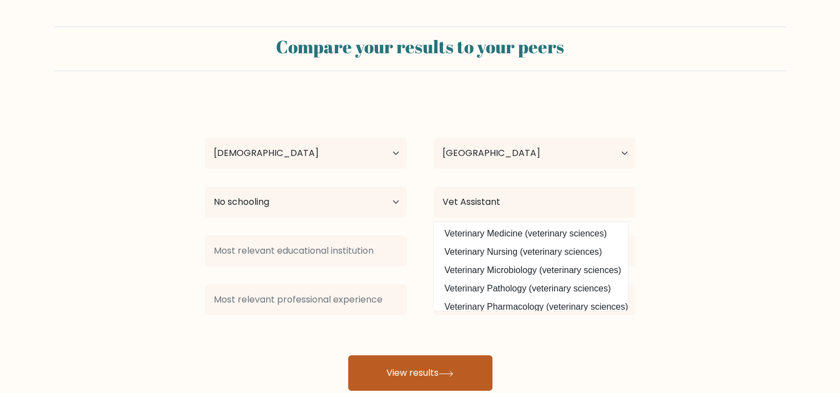
click at [404, 367] on button "View results" at bounding box center [420, 373] width 144 height 36
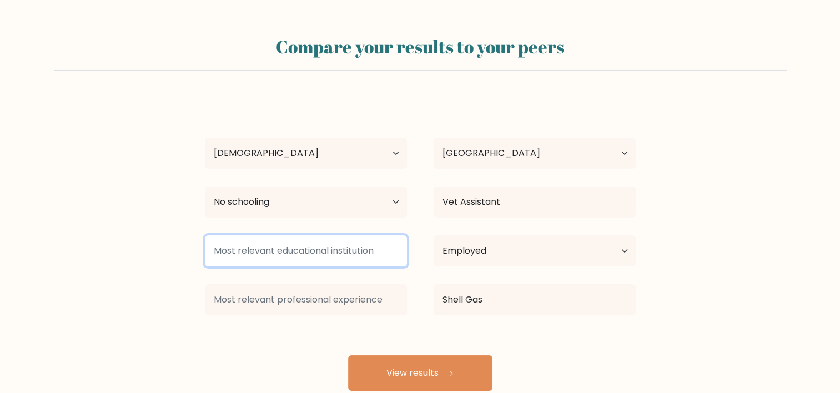
click at [335, 248] on input at bounding box center [306, 250] width 202 height 31
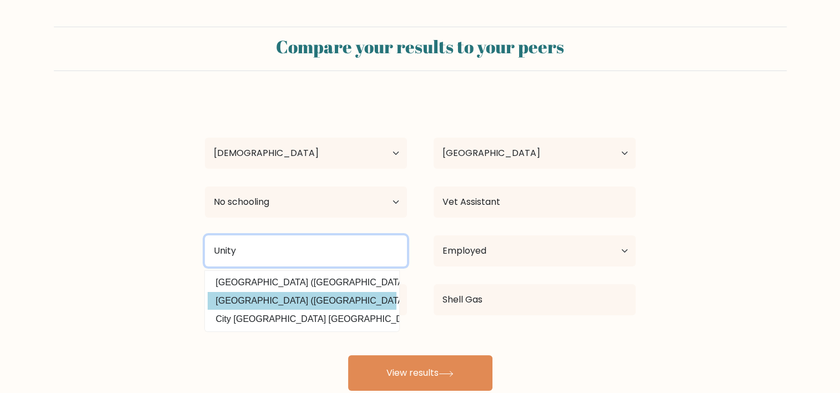
type input "Unity"
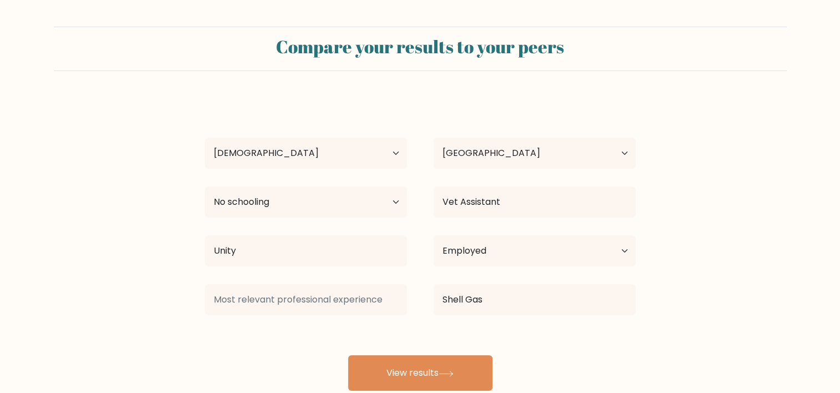
click at [280, 298] on div "[PERSON_NAME] Age Under [DEMOGRAPHIC_DATA] [DEMOGRAPHIC_DATA] [DEMOGRAPHIC_DATA…" at bounding box center [420, 244] width 444 height 293
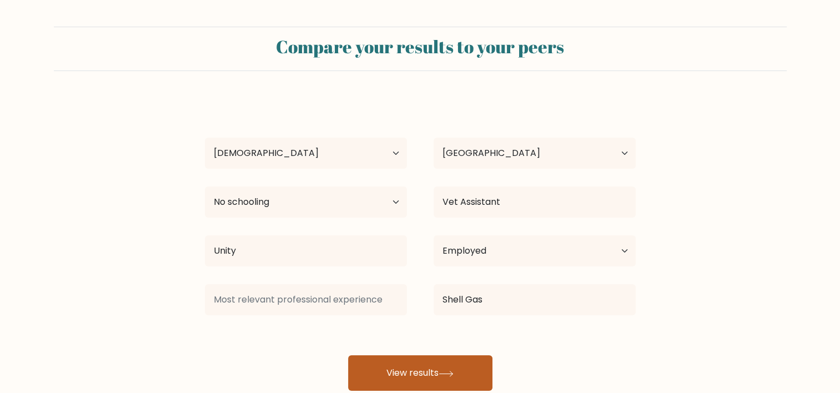
click at [388, 362] on button "View results" at bounding box center [420, 373] width 144 height 36
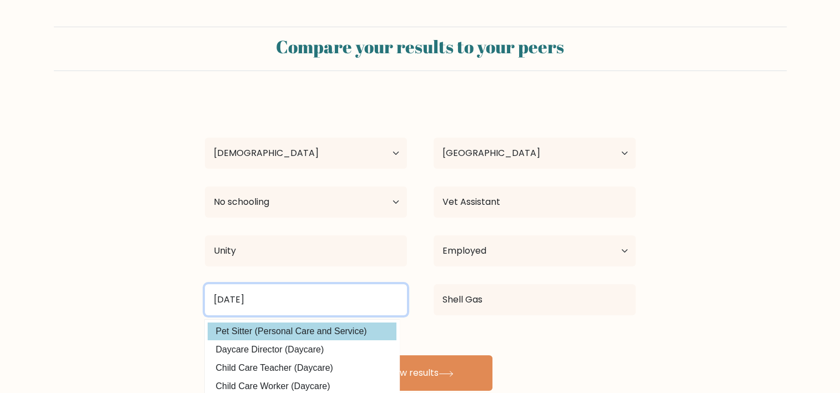
type input "[DATE]"
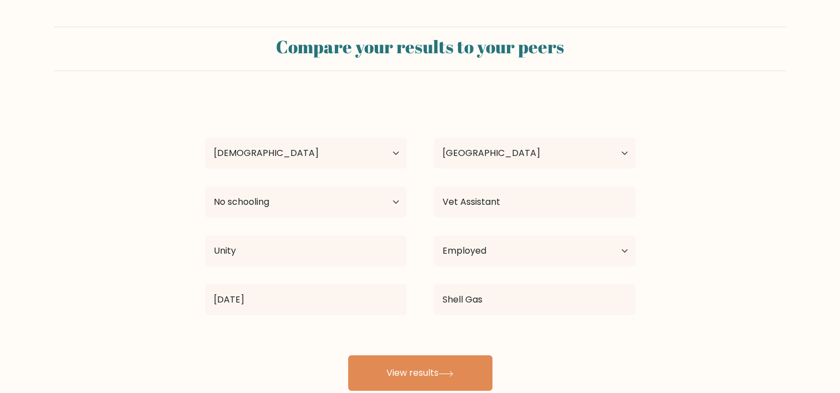
click at [262, 335] on div "[PERSON_NAME] Age Under [DEMOGRAPHIC_DATA] [DEMOGRAPHIC_DATA] [DEMOGRAPHIC_DATA…" at bounding box center [420, 244] width 444 height 293
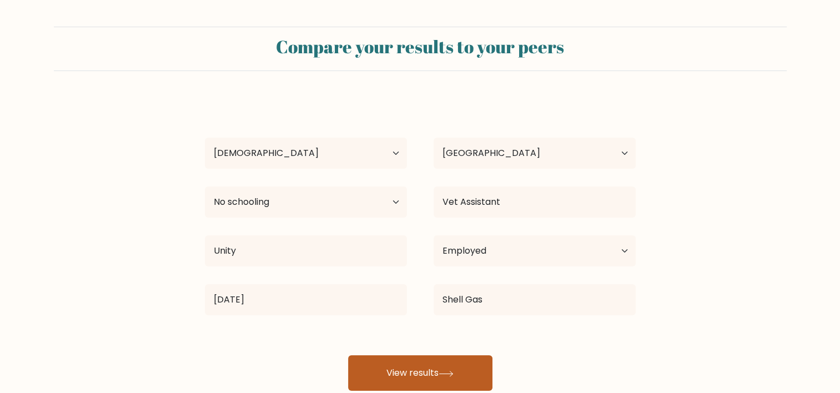
click at [400, 370] on button "View results" at bounding box center [420, 373] width 144 height 36
